Goal: Information Seeking & Learning: Learn about a topic

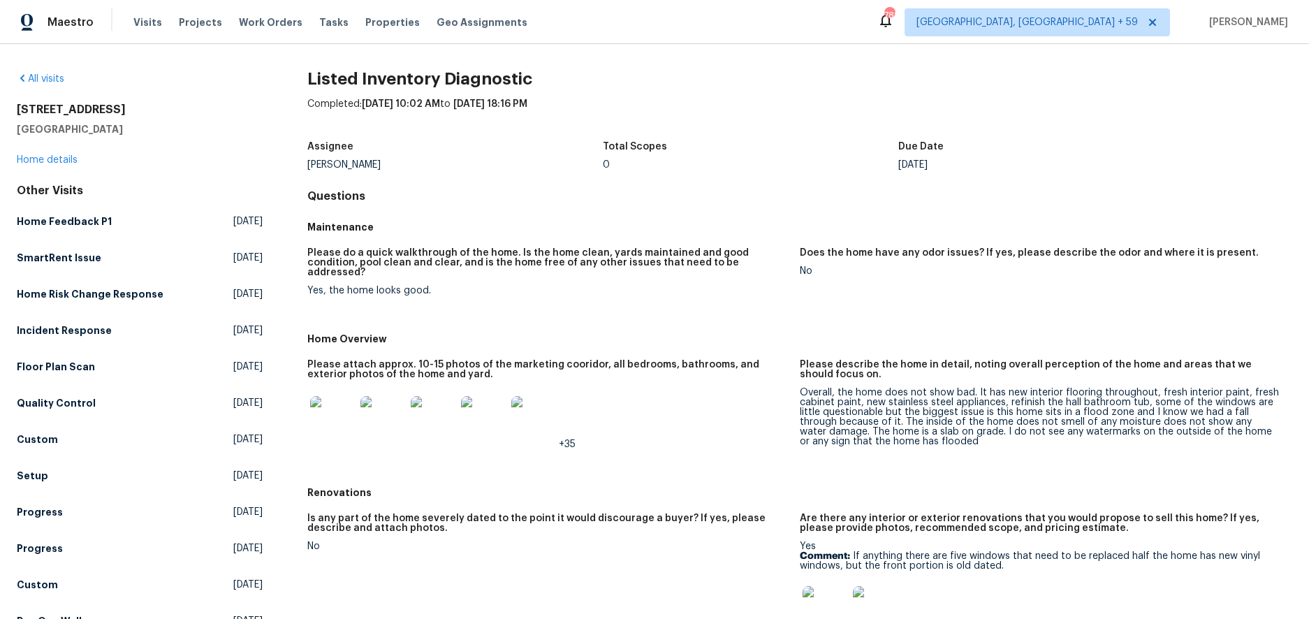
click at [80, 108] on h2 "[STREET_ADDRESS]" at bounding box center [140, 110] width 246 height 14
copy h2 "[STREET_ADDRESS]"
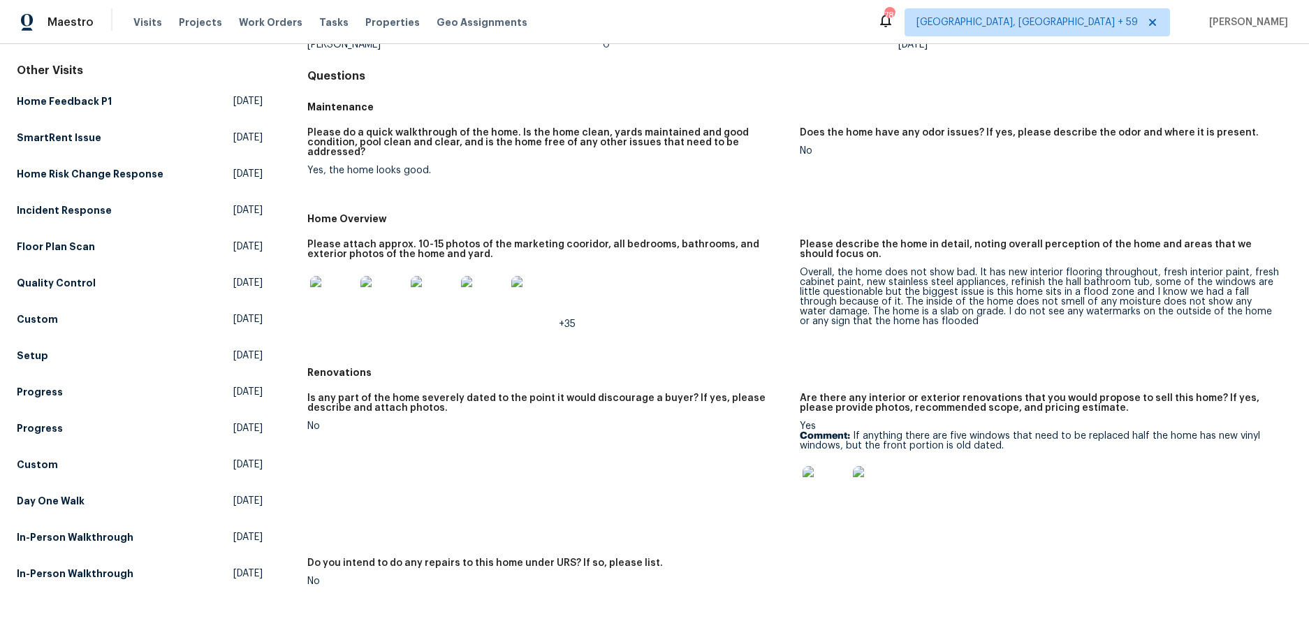
scroll to position [121, 0]
click at [323, 284] on img at bounding box center [332, 297] width 45 height 45
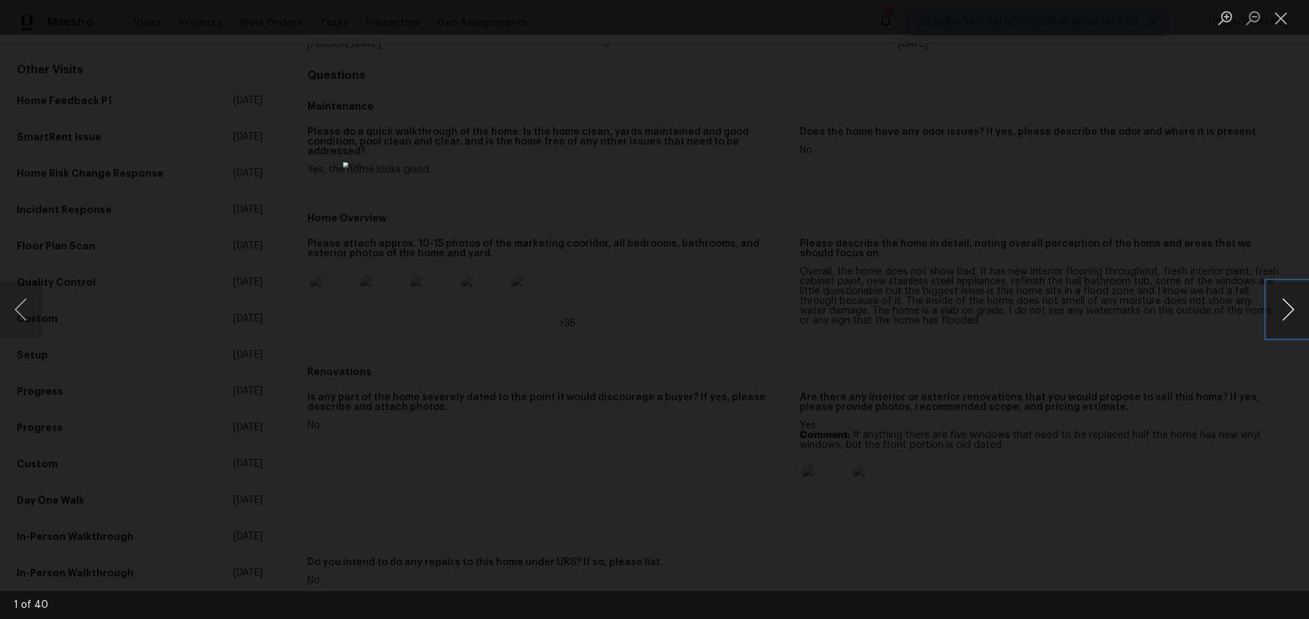
click at [1291, 309] on button "Next image" at bounding box center [1288, 309] width 42 height 56
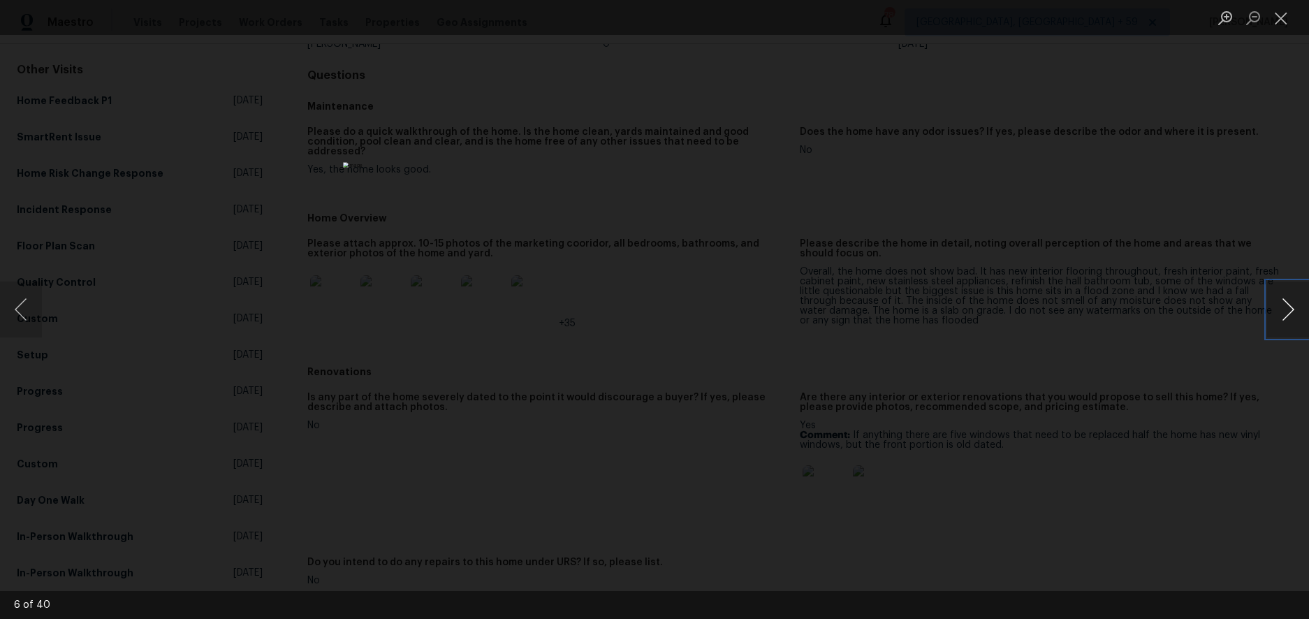
click at [1291, 309] on button "Next image" at bounding box center [1288, 309] width 42 height 56
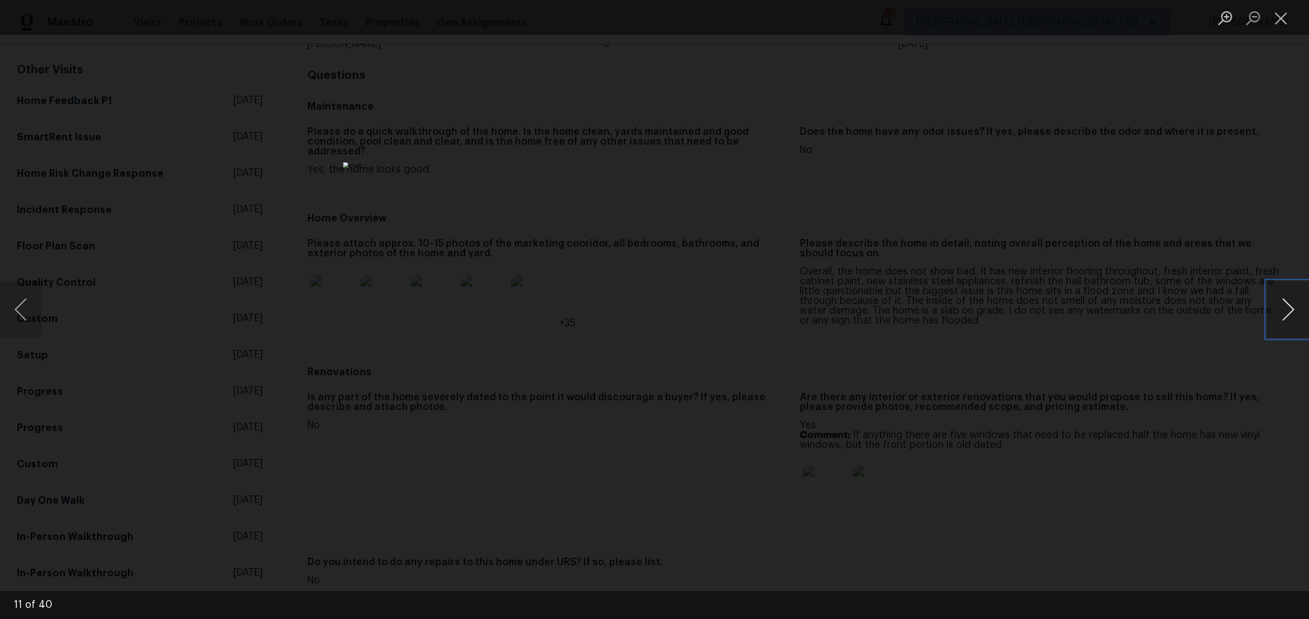
click at [1291, 309] on button "Next image" at bounding box center [1288, 309] width 42 height 56
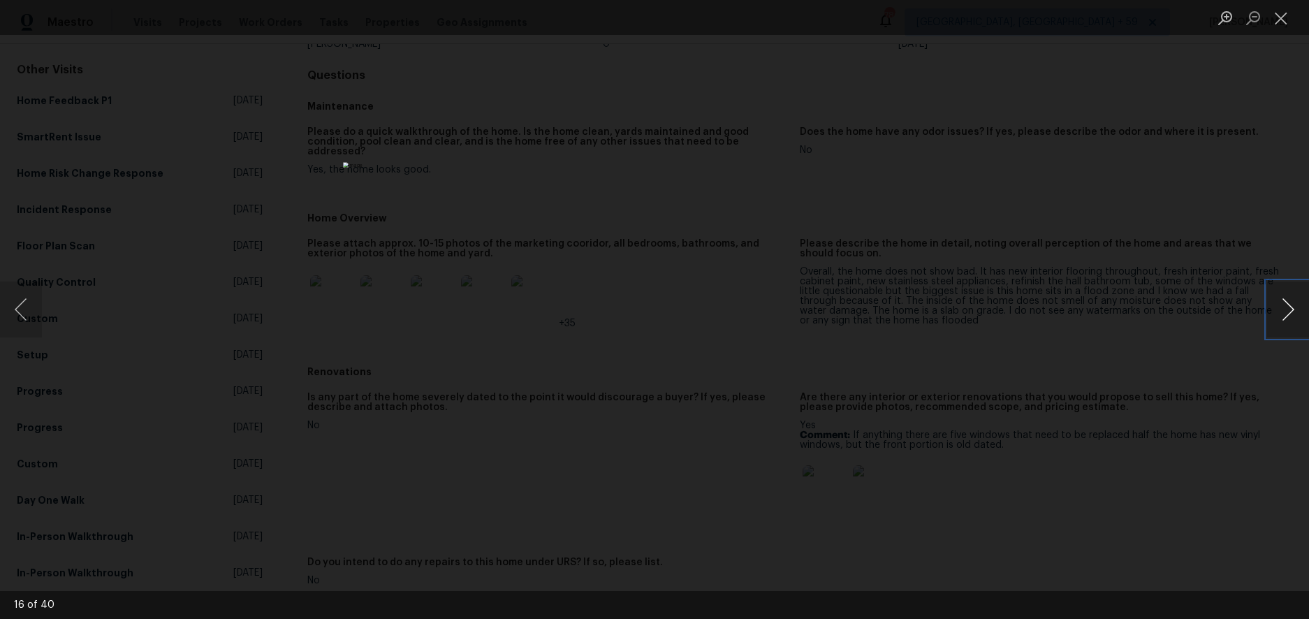
click at [1291, 309] on button "Next image" at bounding box center [1288, 309] width 42 height 56
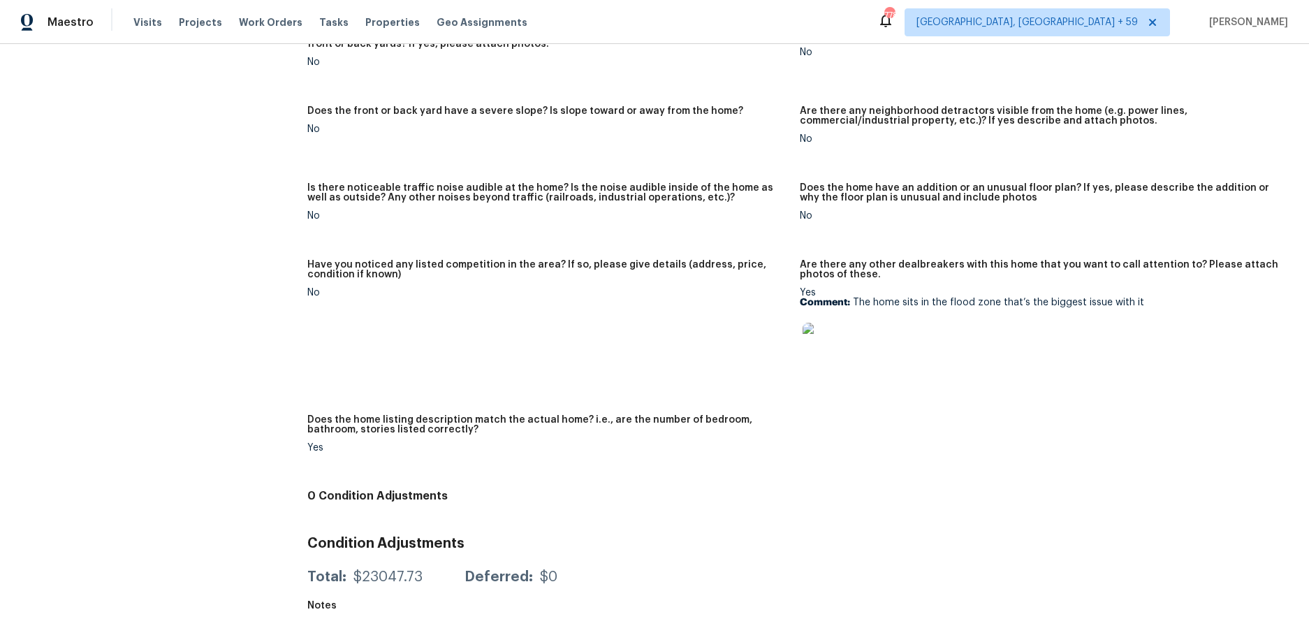
scroll to position [800, 0]
